Goal: Navigation & Orientation: Find specific page/section

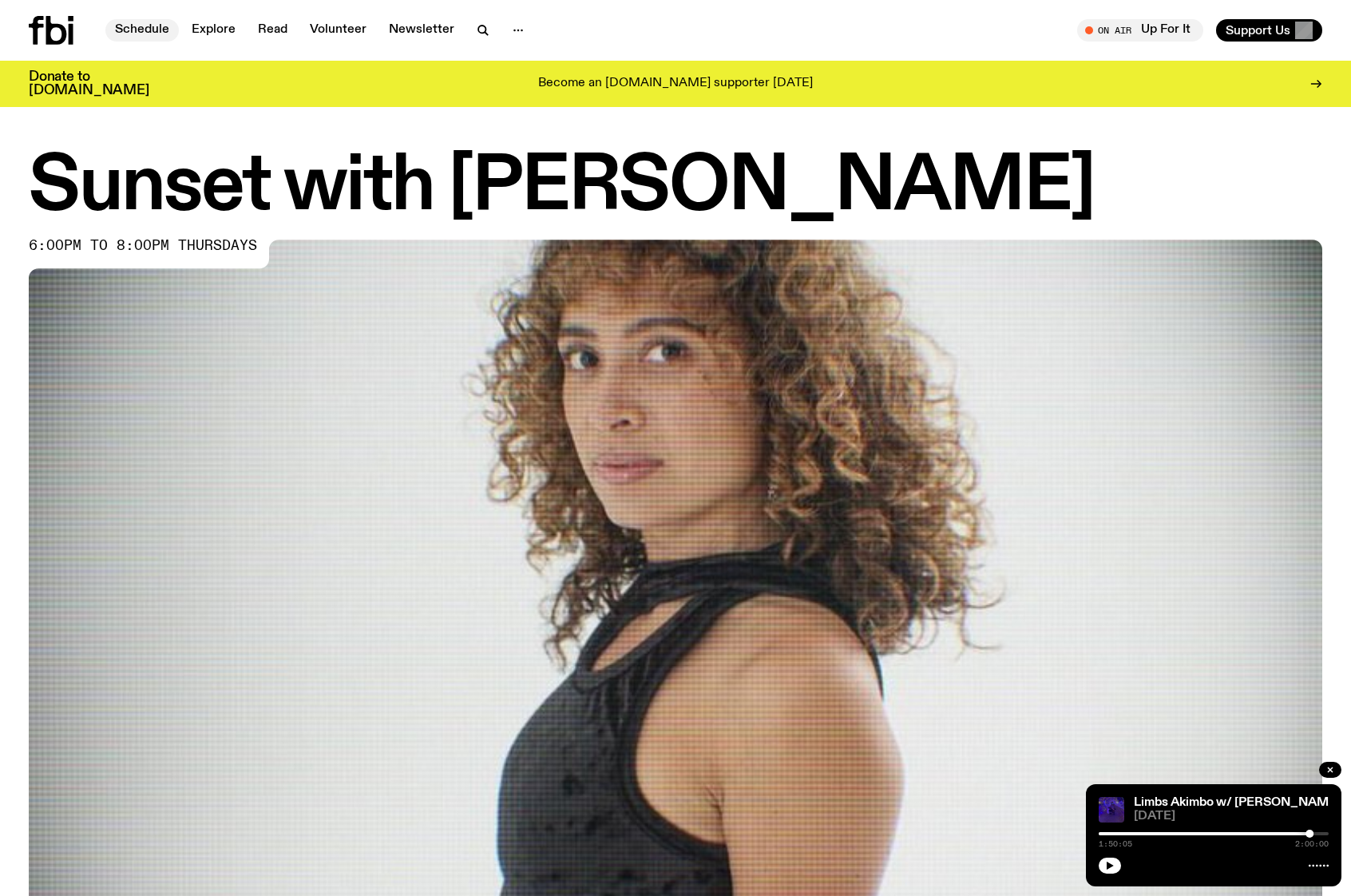
click at [132, 35] on link "Schedule" at bounding box center [142, 30] width 74 height 23
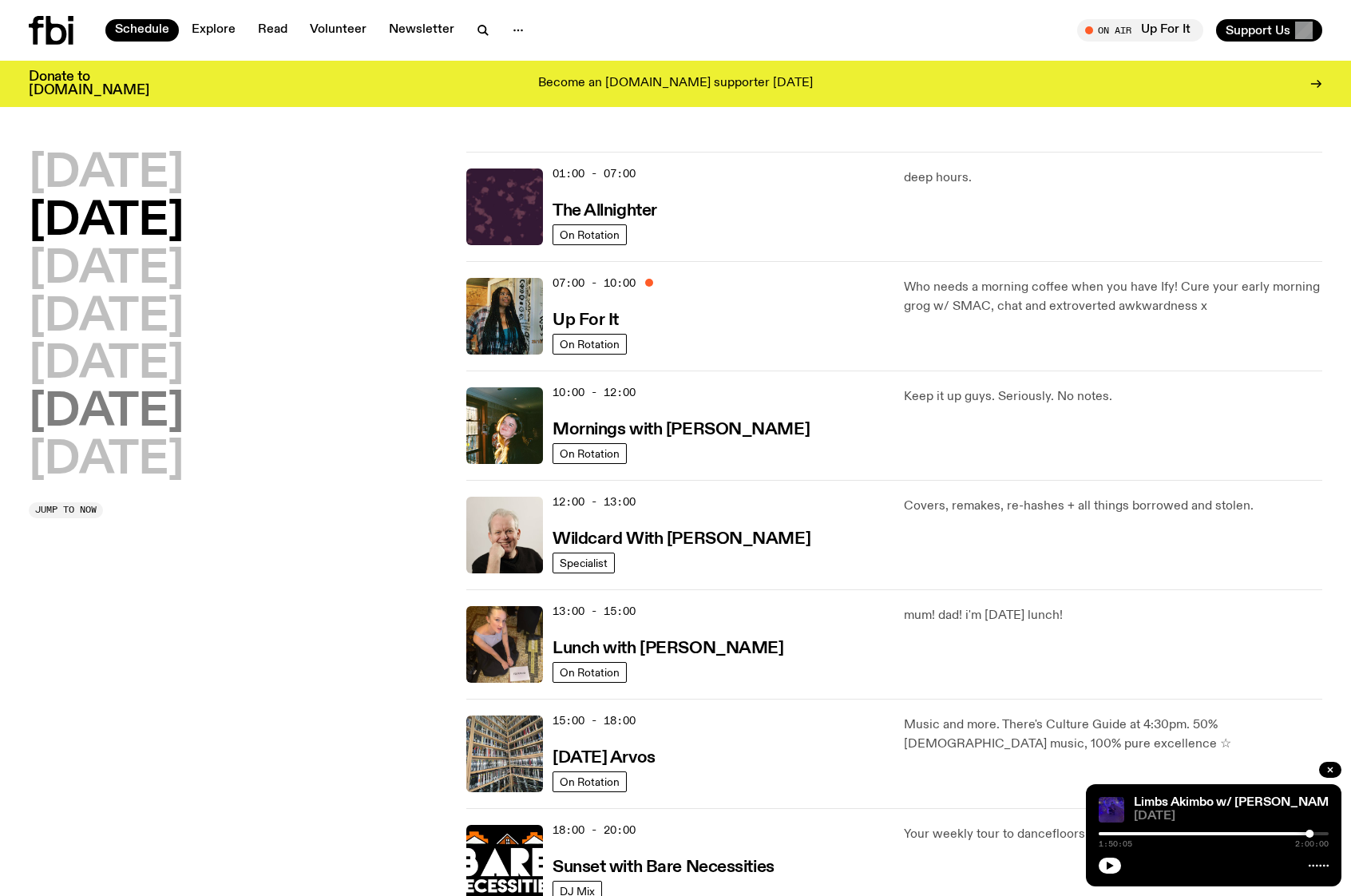
click at [141, 422] on h2 "[DATE]" at bounding box center [106, 413] width 155 height 44
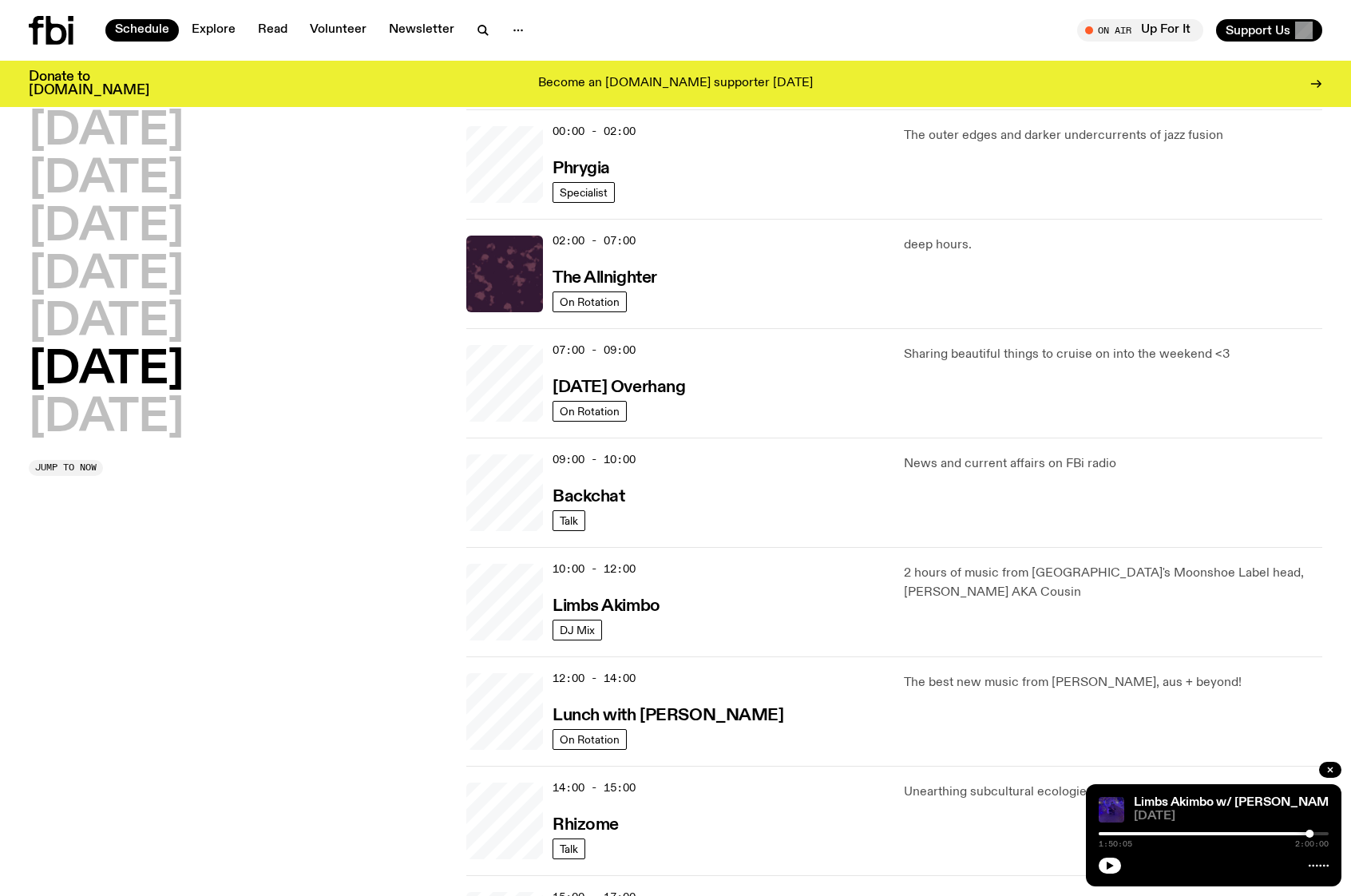
scroll to position [44, 0]
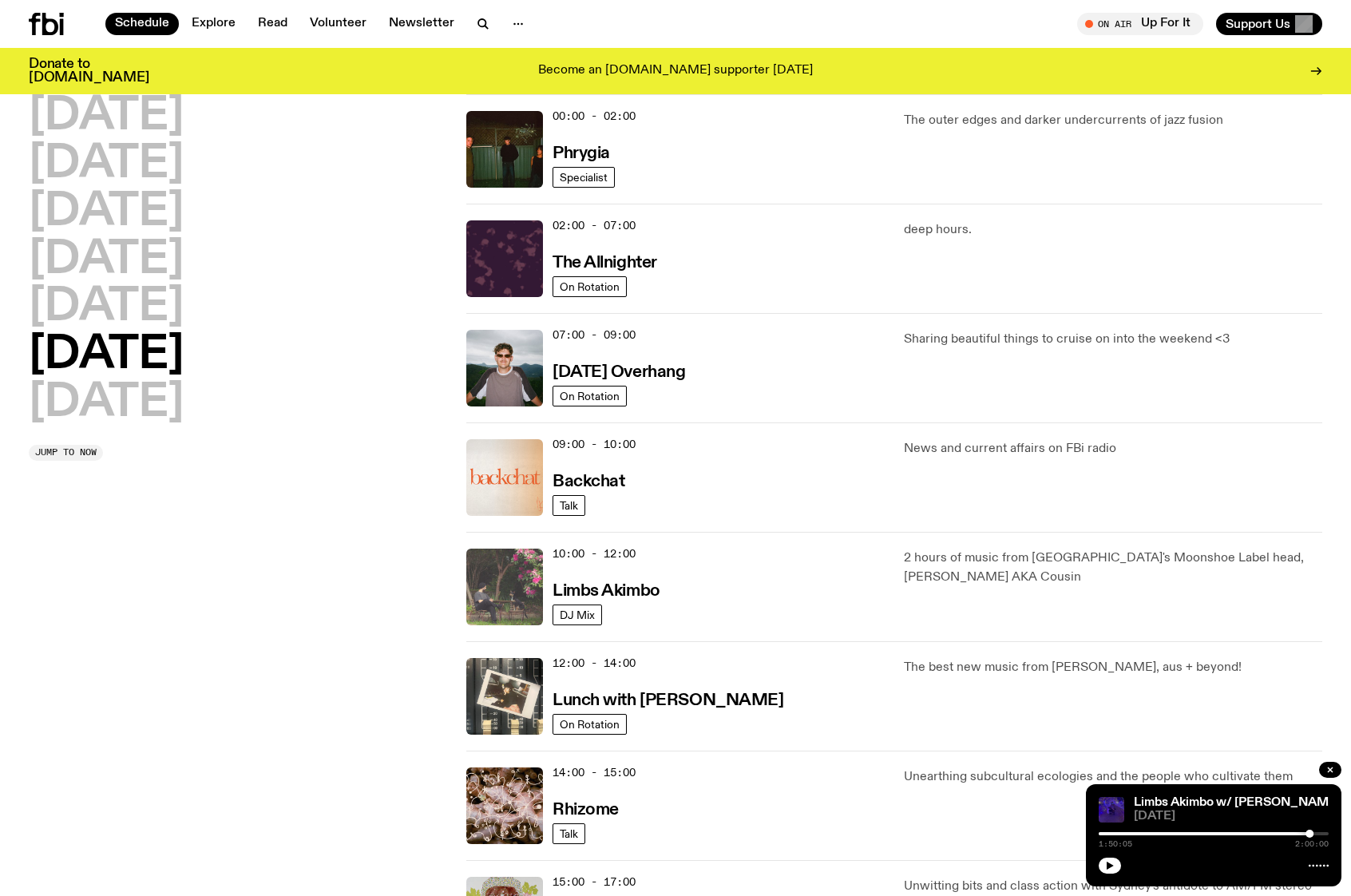
click at [505, 582] on img at bounding box center [504, 587] width 77 height 77
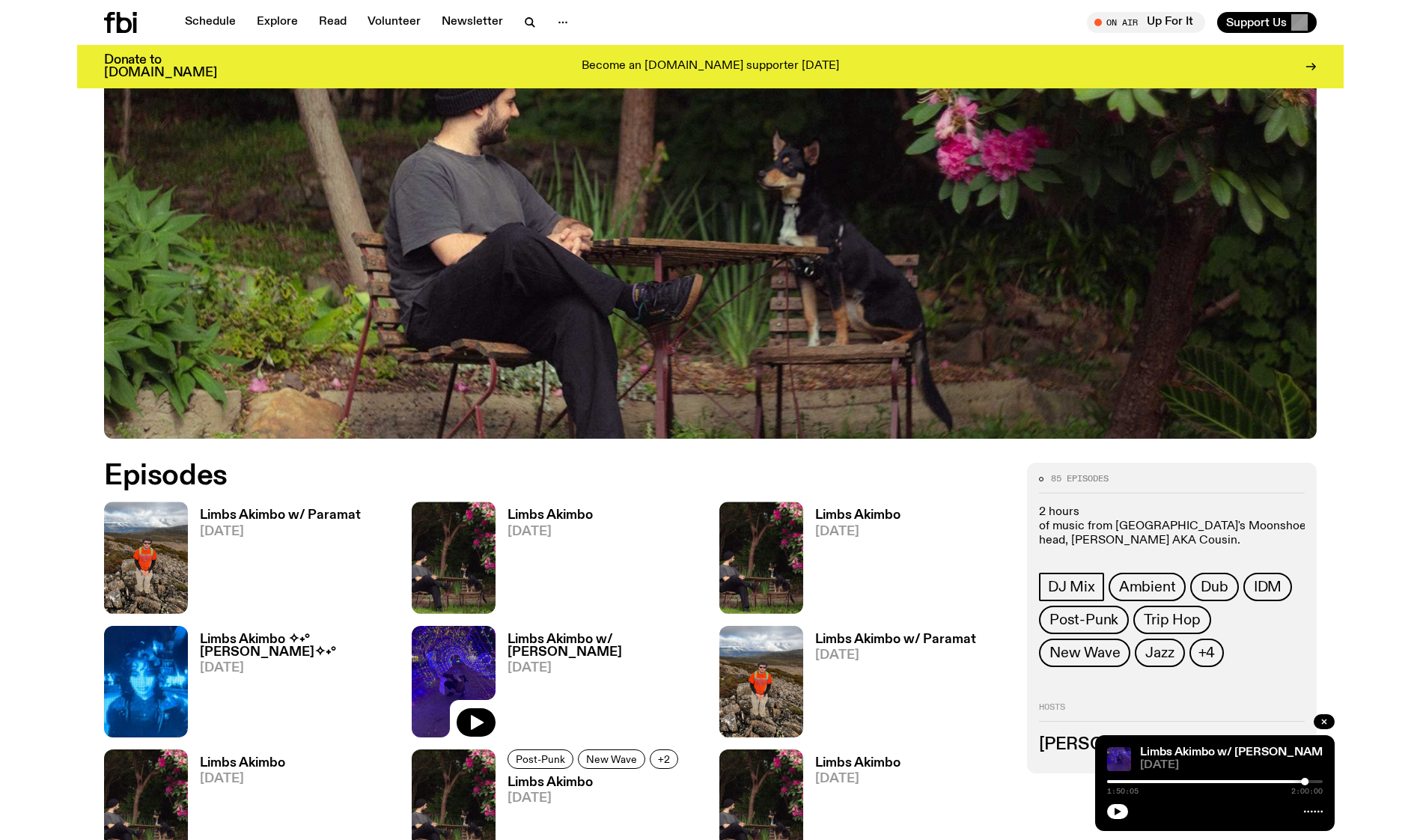
scroll to position [555, 0]
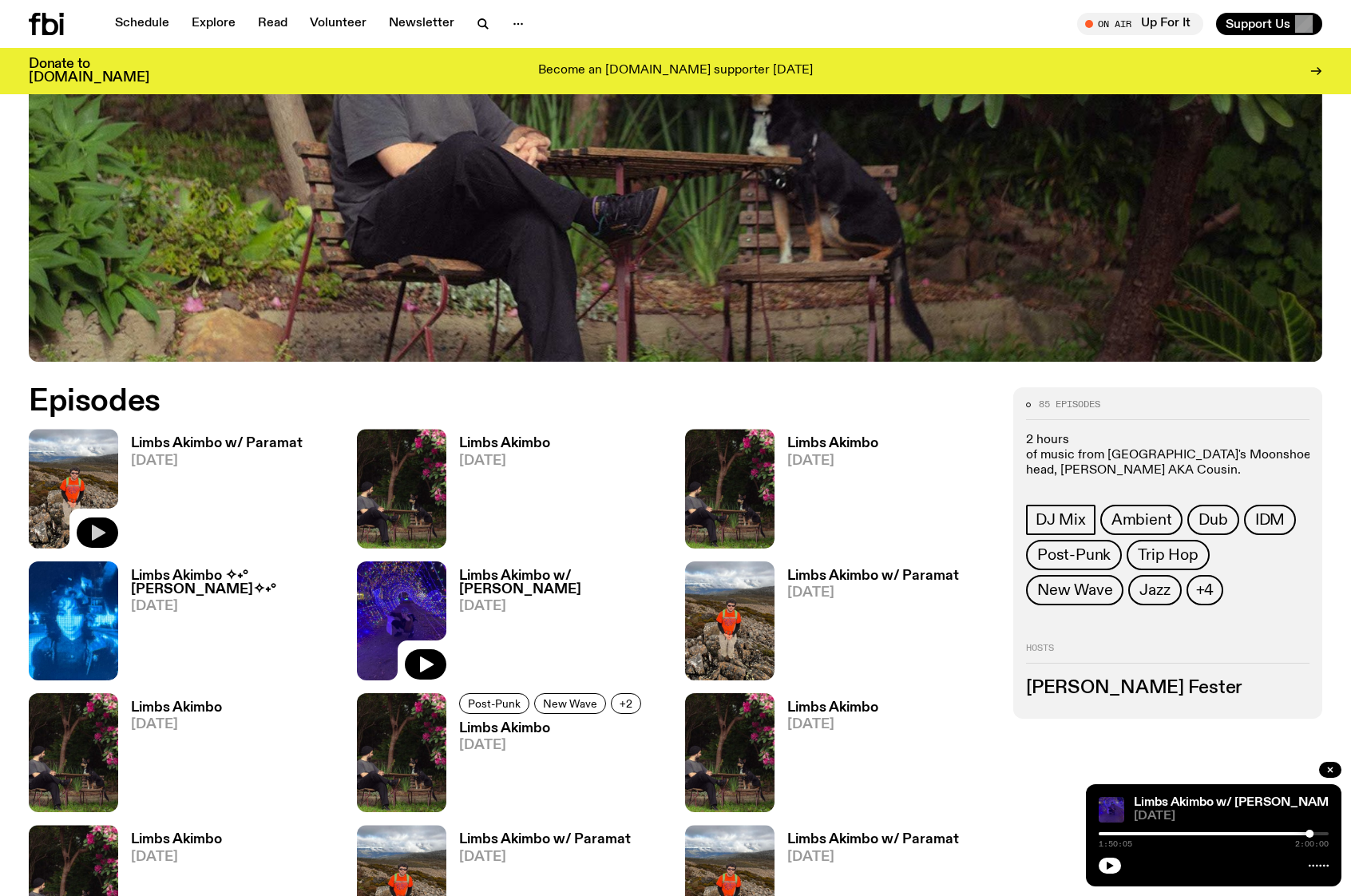
click at [100, 527] on icon "button" at bounding box center [97, 533] width 19 height 19
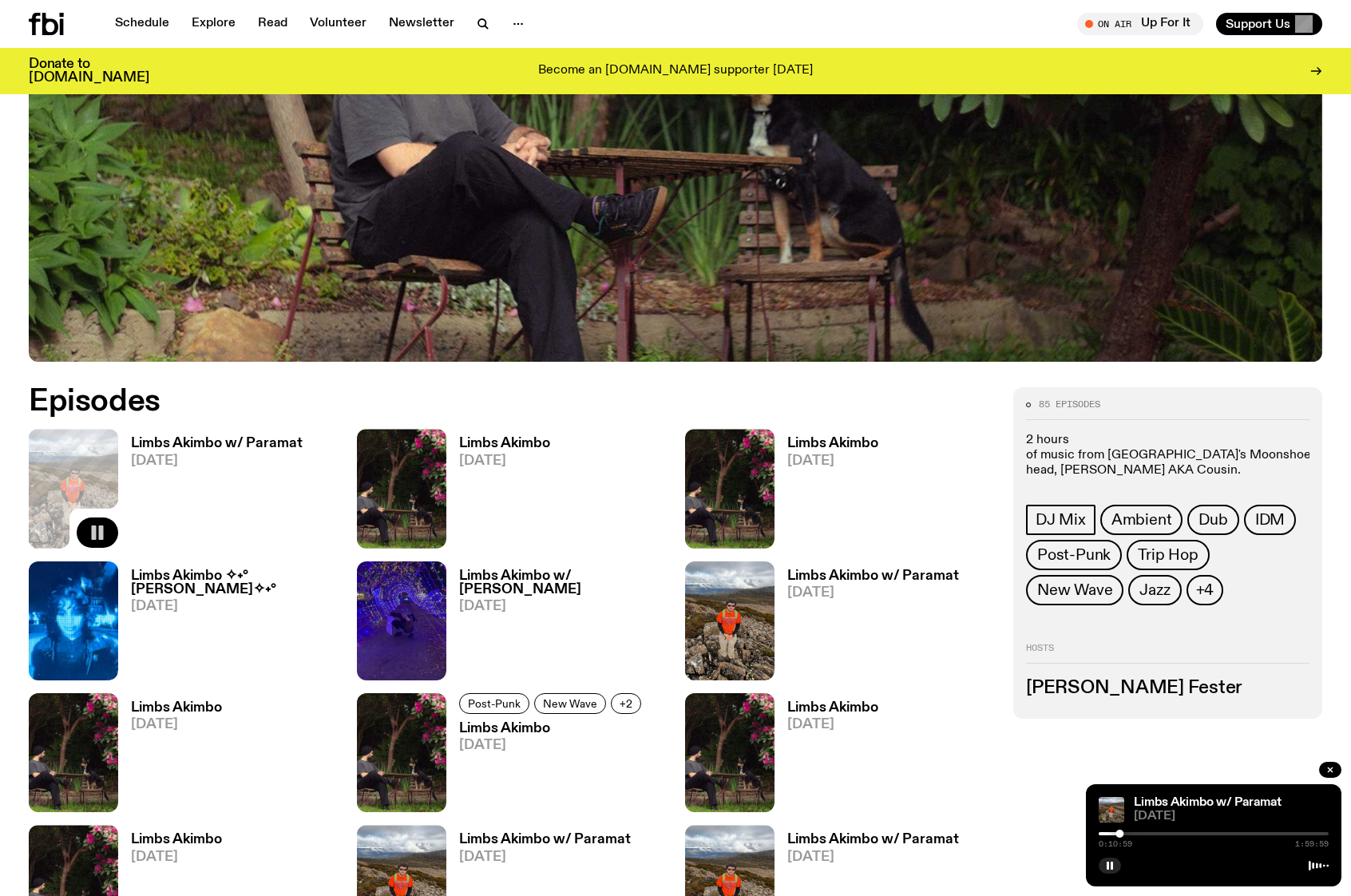
click at [1133, 833] on div at bounding box center [1214, 834] width 230 height 3
click at [1139, 833] on div at bounding box center [1214, 834] width 230 height 3
